Goal: Task Accomplishment & Management: Manage account settings

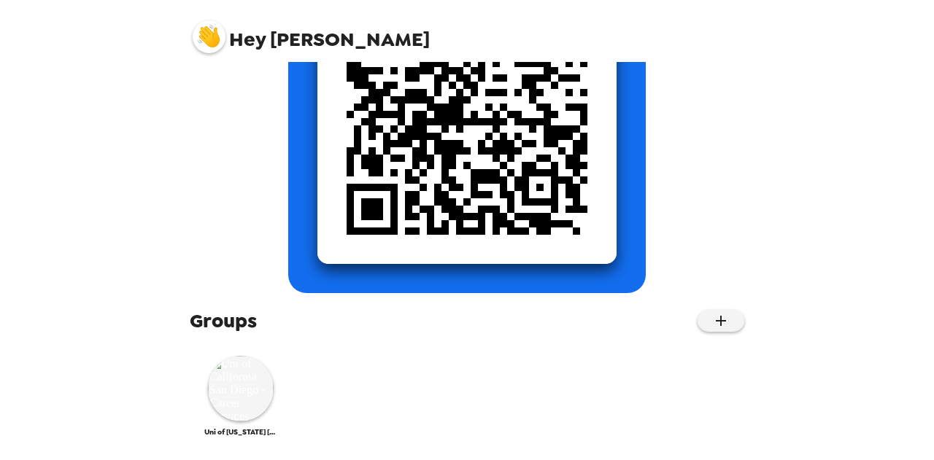
scroll to position [256, 0]
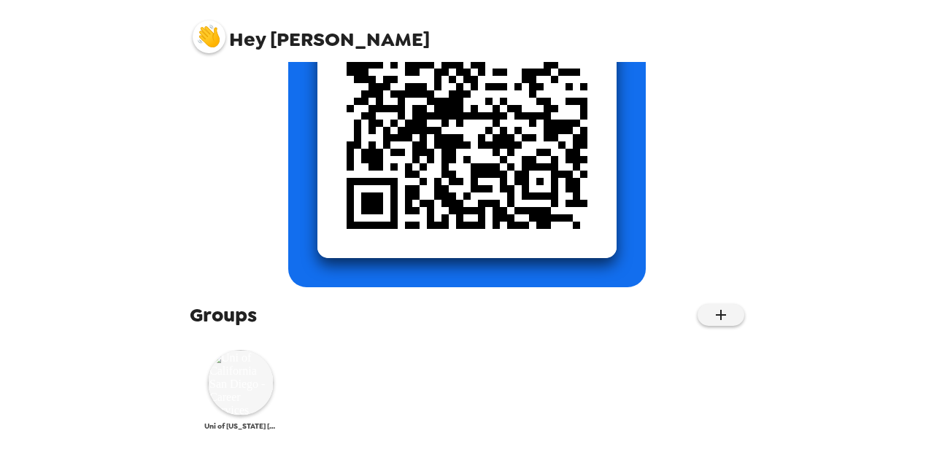
click at [245, 389] on img at bounding box center [241, 383] width 66 height 66
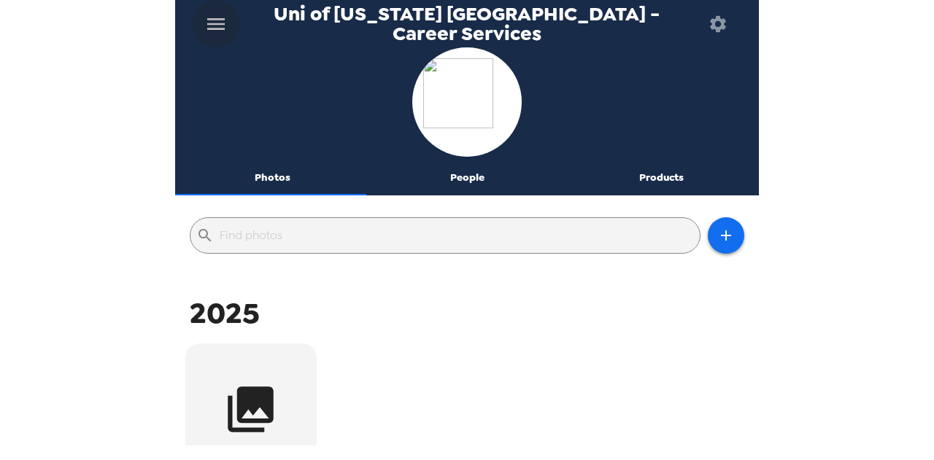
click at [210, 19] on icon "menu" at bounding box center [216, 24] width 18 height 12
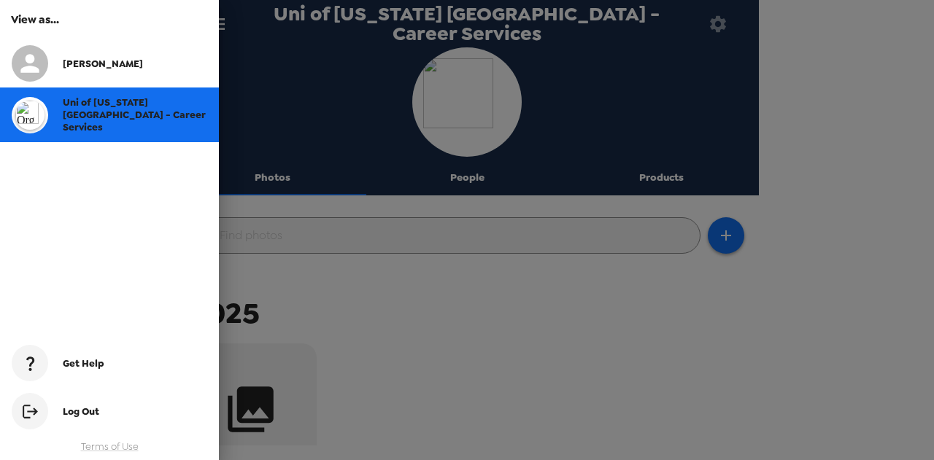
click at [82, 411] on span "Log Out" at bounding box center [81, 412] width 36 height 12
